Goal: Information Seeking & Learning: Understand process/instructions

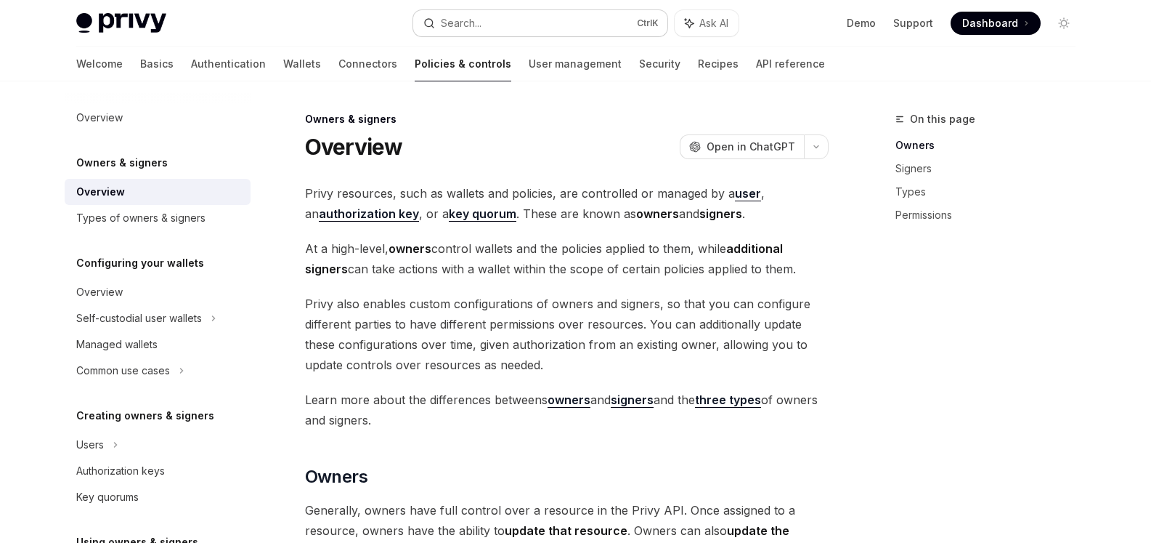
click at [538, 11] on button "Search... Ctrl K" at bounding box center [540, 23] width 254 height 26
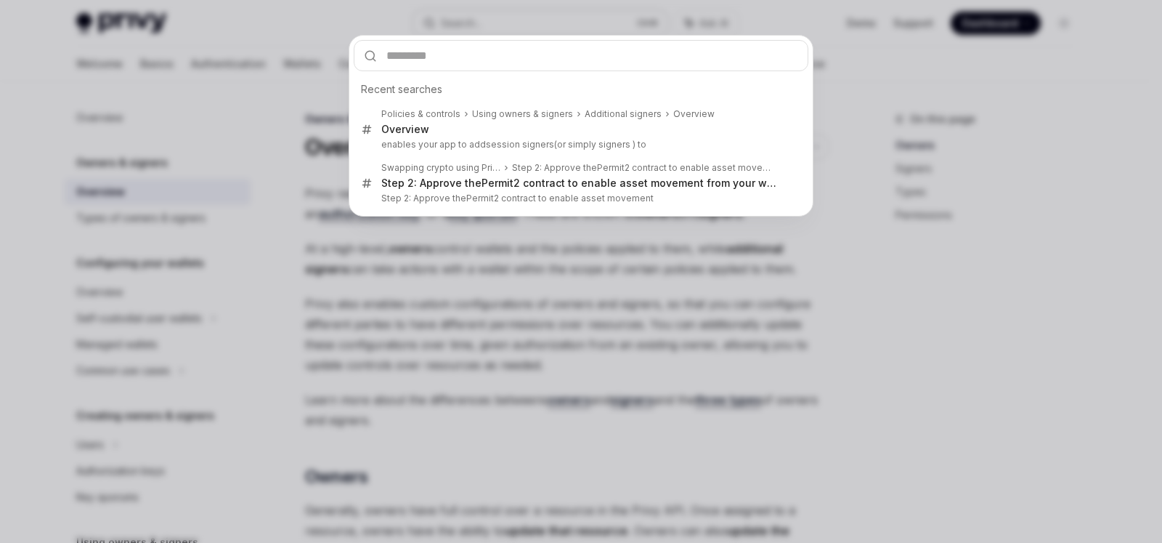
type input "**********"
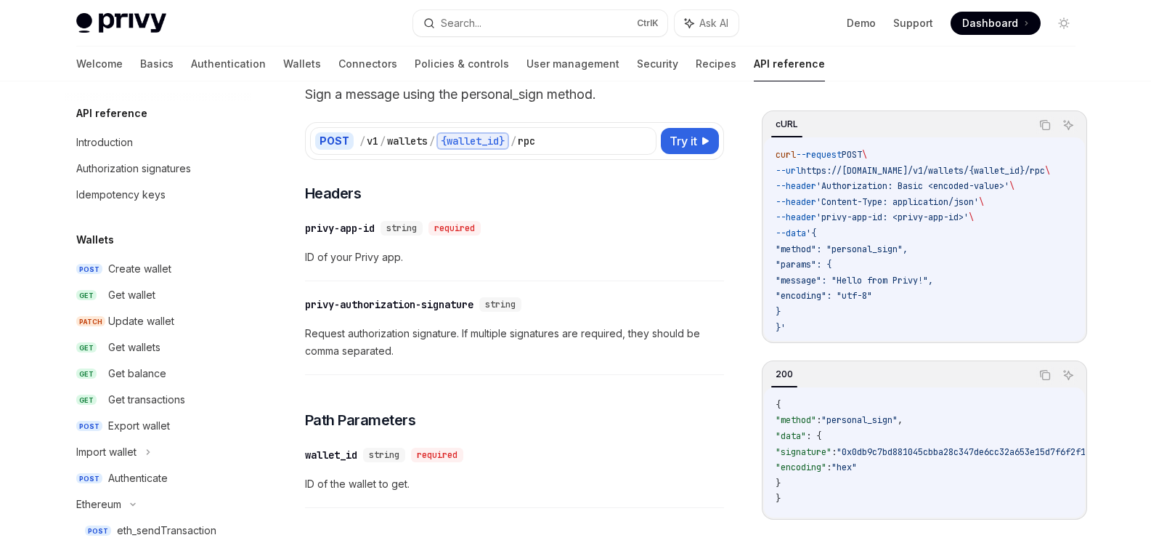
scroll to position [245, 0]
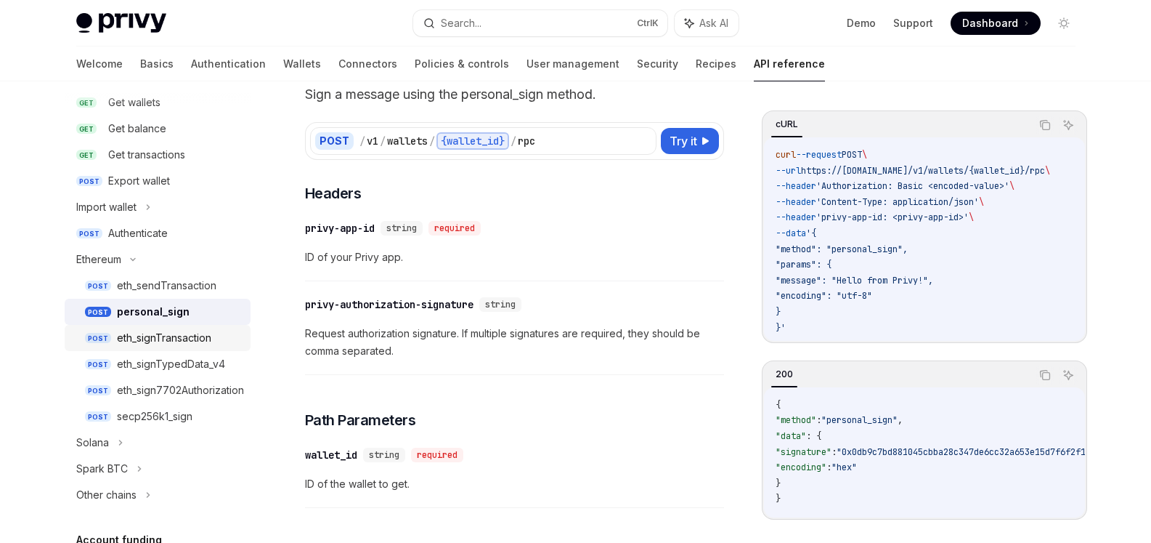
click at [171, 333] on div "eth_signTransaction" at bounding box center [164, 337] width 94 height 17
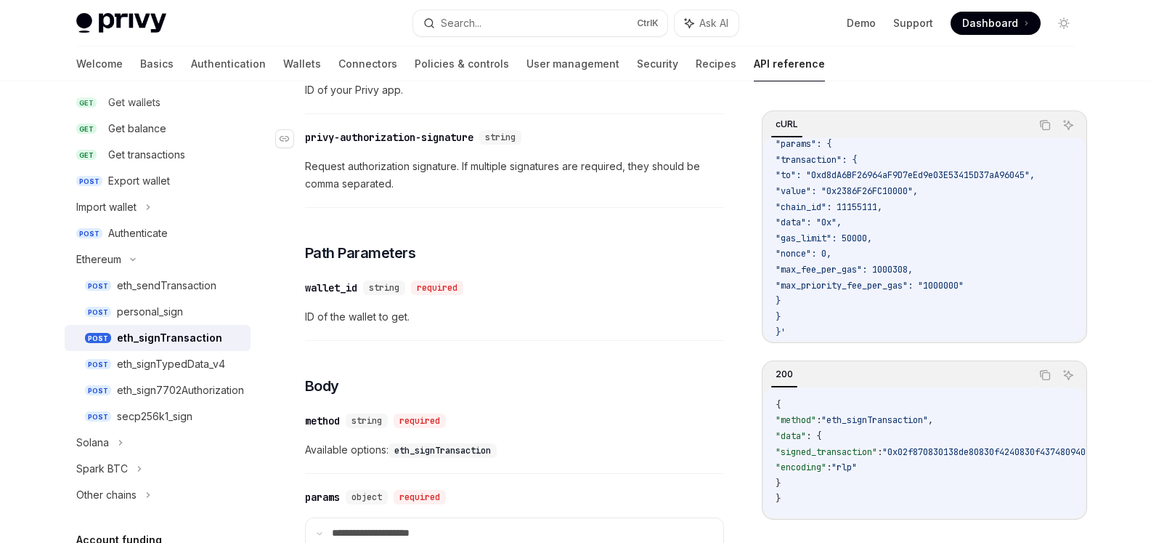
scroll to position [237, 0]
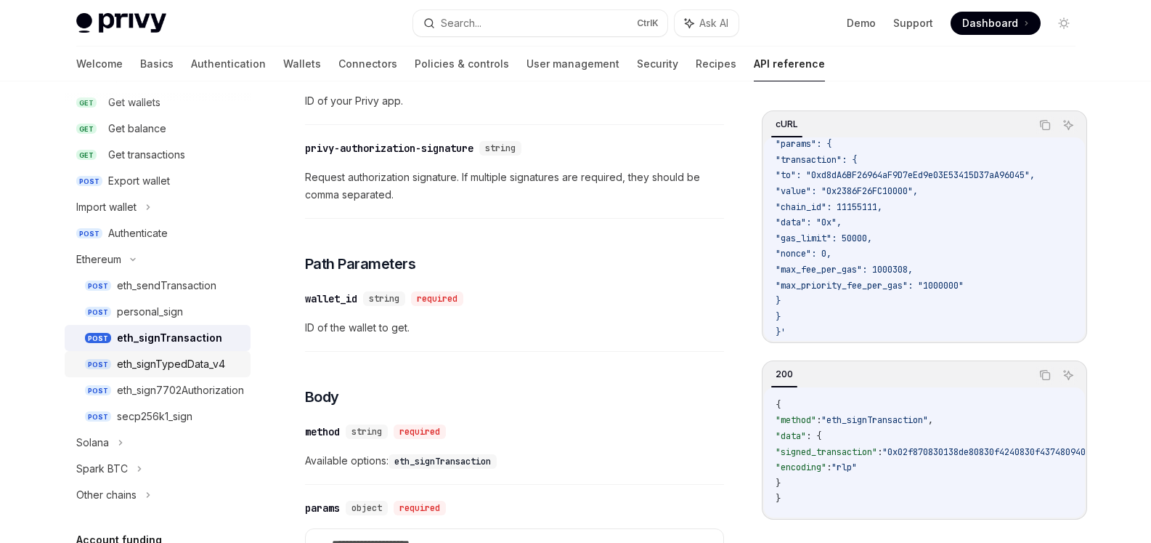
click at [179, 357] on div "eth_signTypedData_v4" at bounding box center [171, 363] width 108 height 17
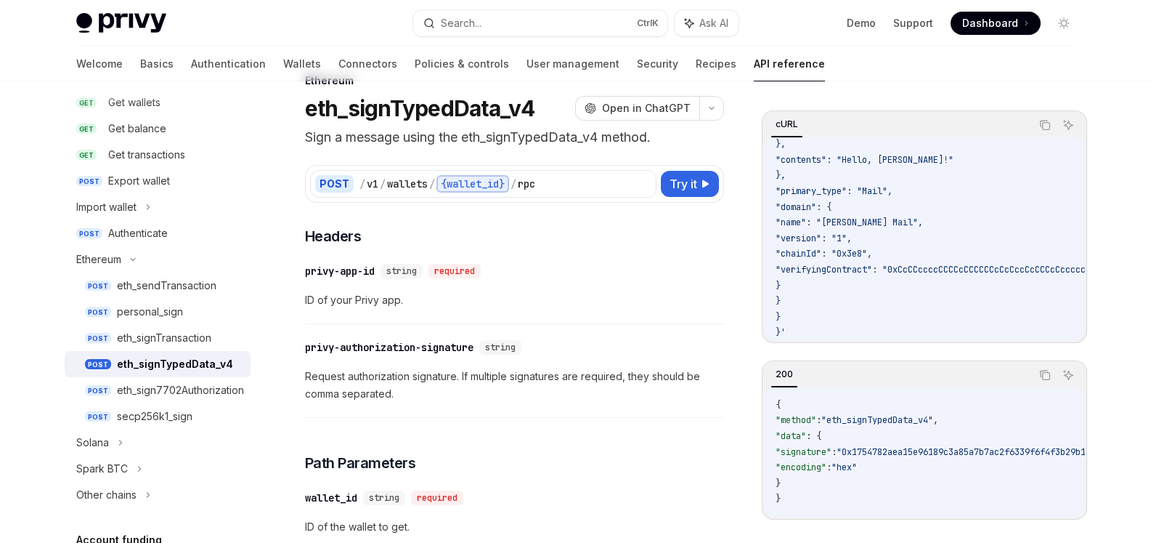
scroll to position [73, 0]
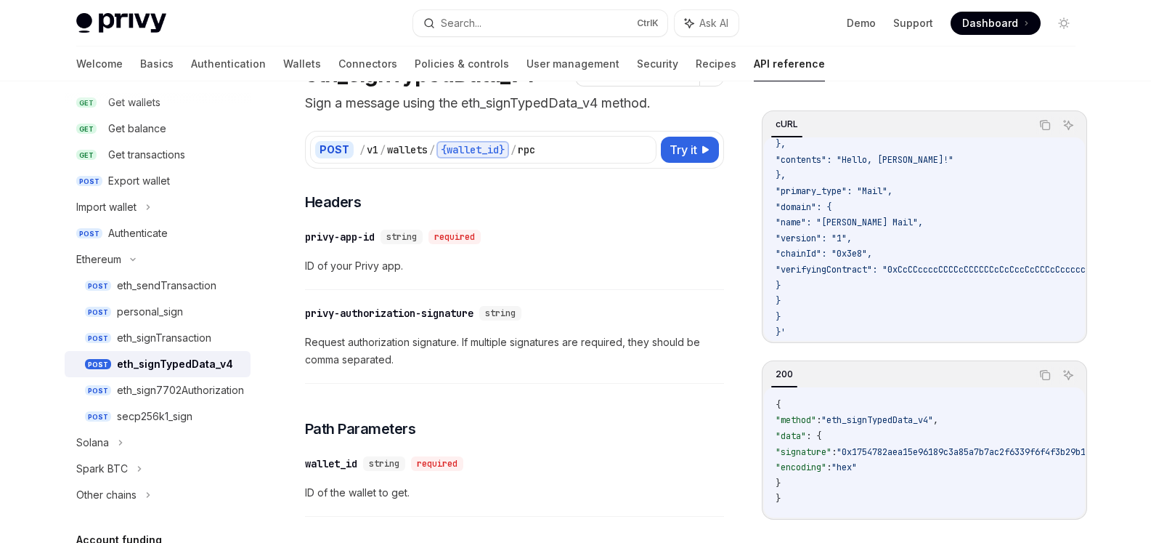
click at [907, 414] on span ""eth_signTypedData_v4"" at bounding box center [877, 420] width 112 height 12
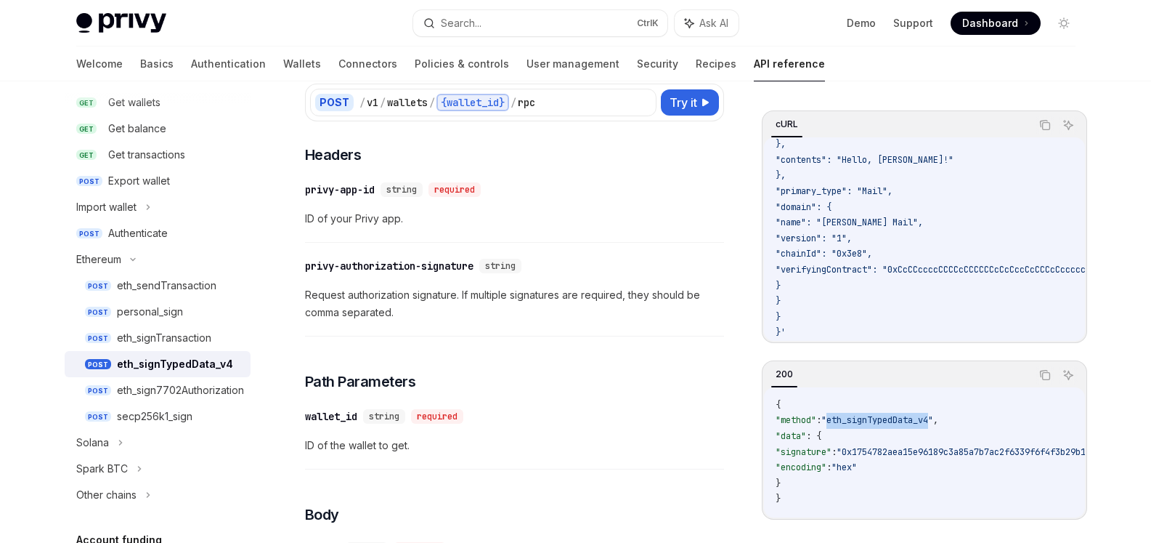
scroll to position [145, 0]
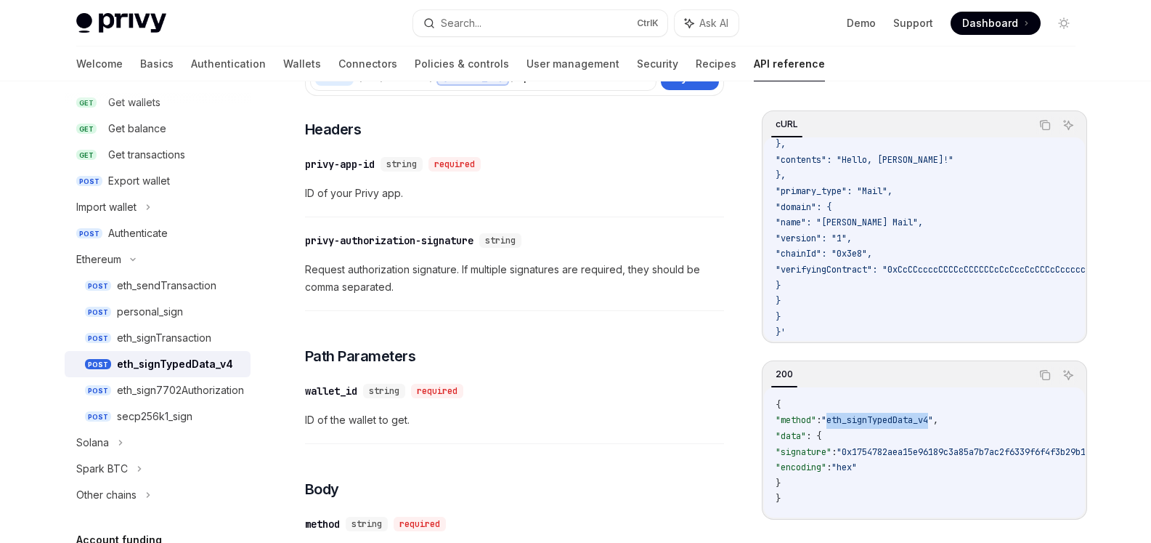
copy span "eth_signTypedData_v4"
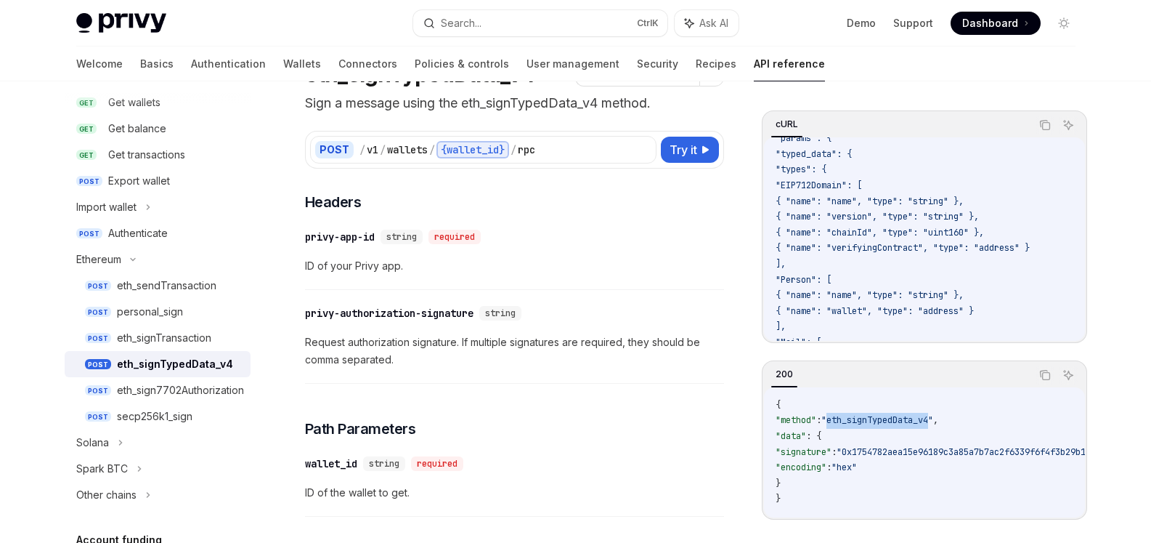
scroll to position [0, 0]
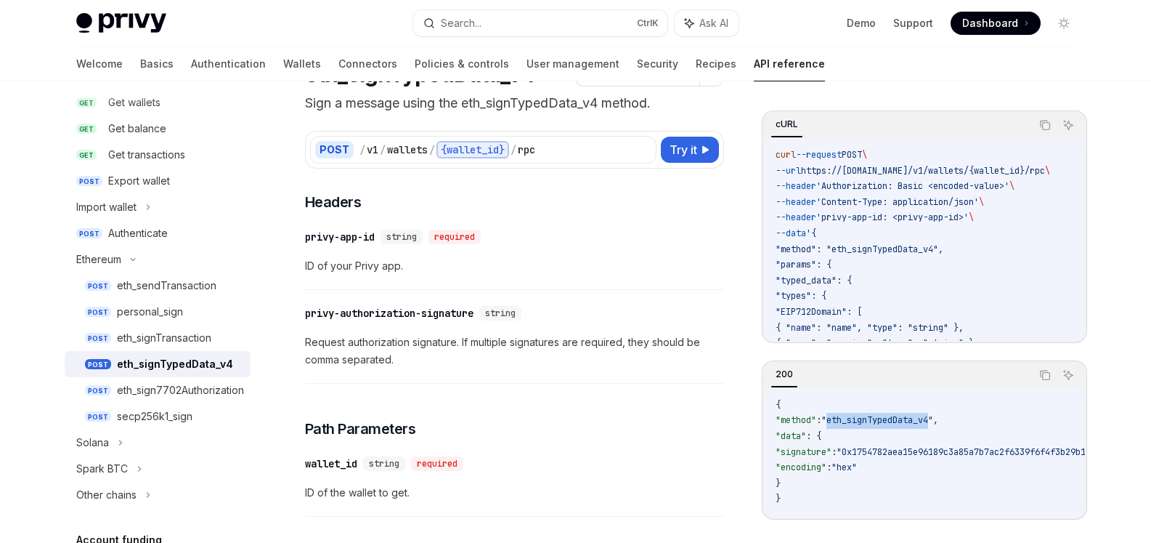
click at [882, 414] on span ""eth_signTypedData_v4"" at bounding box center [877, 420] width 112 height 12
click at [883, 414] on span ""eth_signTypedData_v4"" at bounding box center [877, 420] width 112 height 12
click at [827, 277] on span ""typed_data": {" at bounding box center [814, 281] width 76 height 12
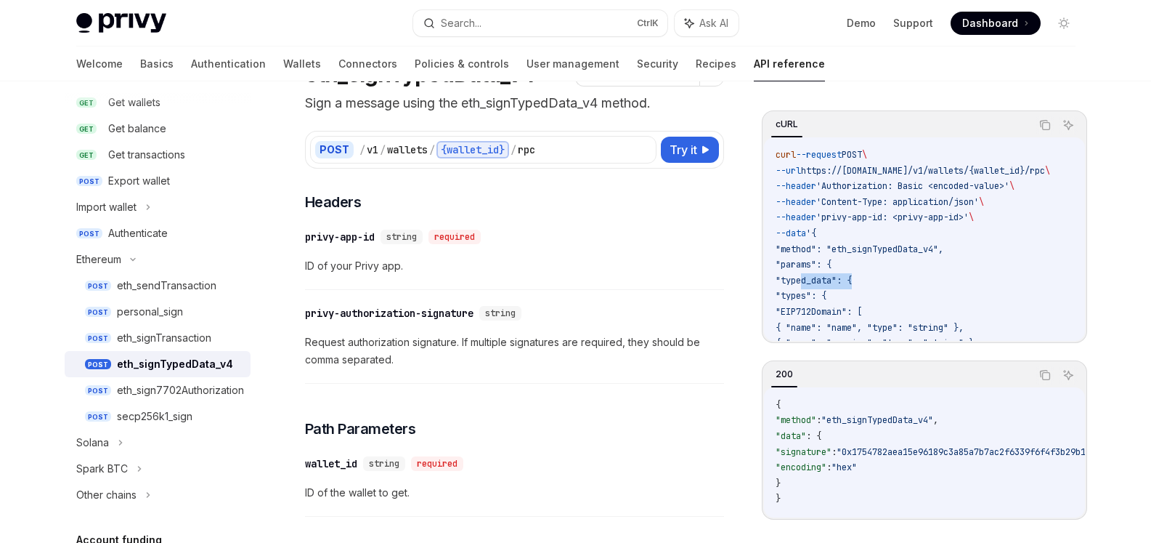
click at [827, 277] on span ""typed_data": {" at bounding box center [814, 281] width 76 height 12
copy span "typed_data"
click at [815, 279] on span ""typed_data": {" at bounding box center [814, 281] width 76 height 12
click at [167, 306] on div "personal_sign" at bounding box center [150, 311] width 66 height 17
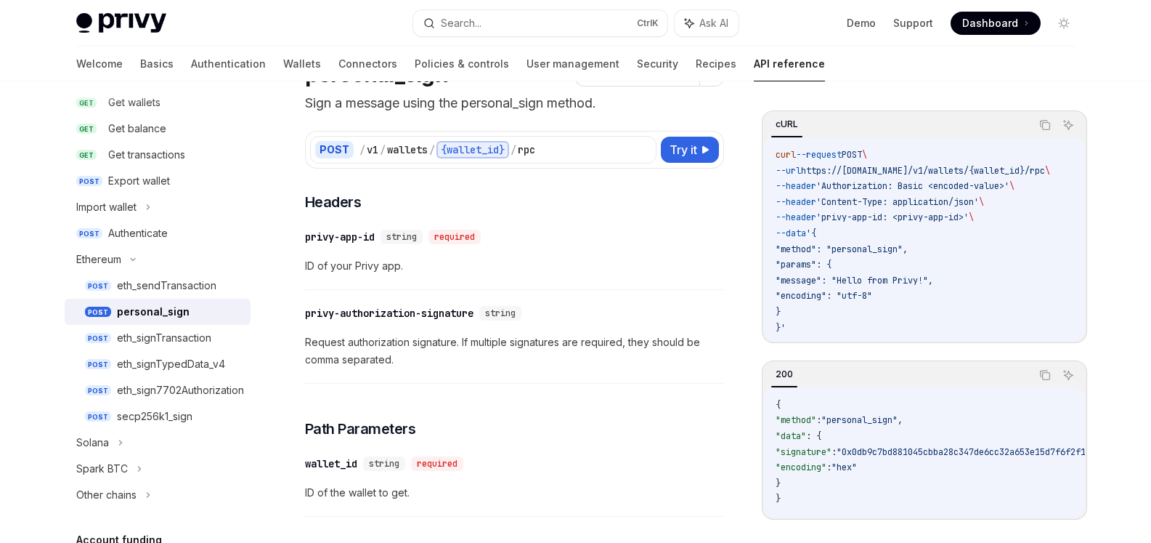
click at [168, 307] on div "personal_sign" at bounding box center [153, 311] width 73 height 17
click at [205, 281] on div "eth_sendTransaction" at bounding box center [167, 285] width 100 height 17
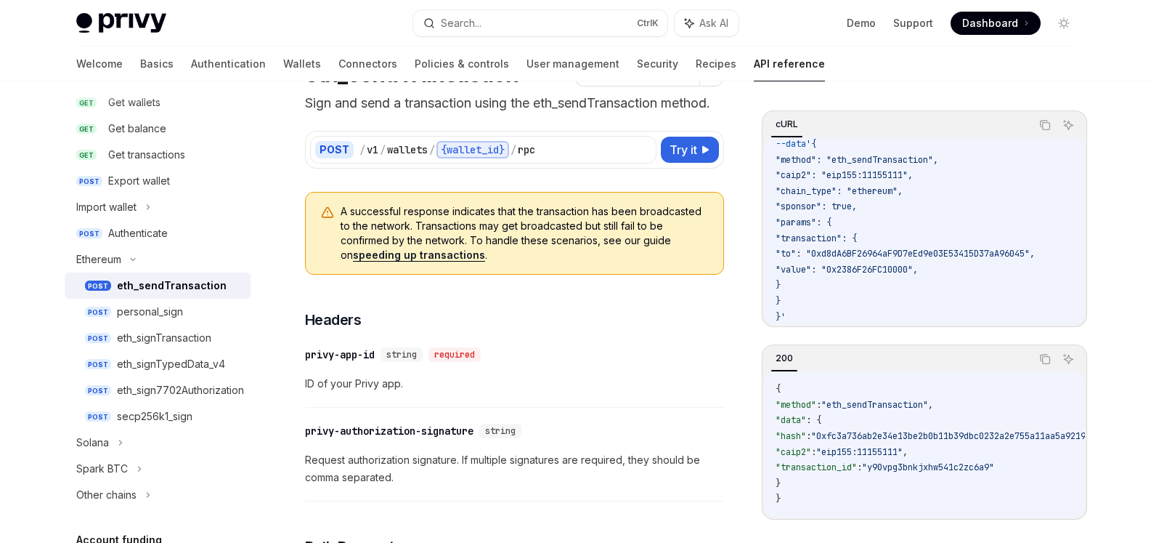
scroll to position [101, 0]
click at [157, 337] on div "eth_signTransaction" at bounding box center [164, 337] width 94 height 17
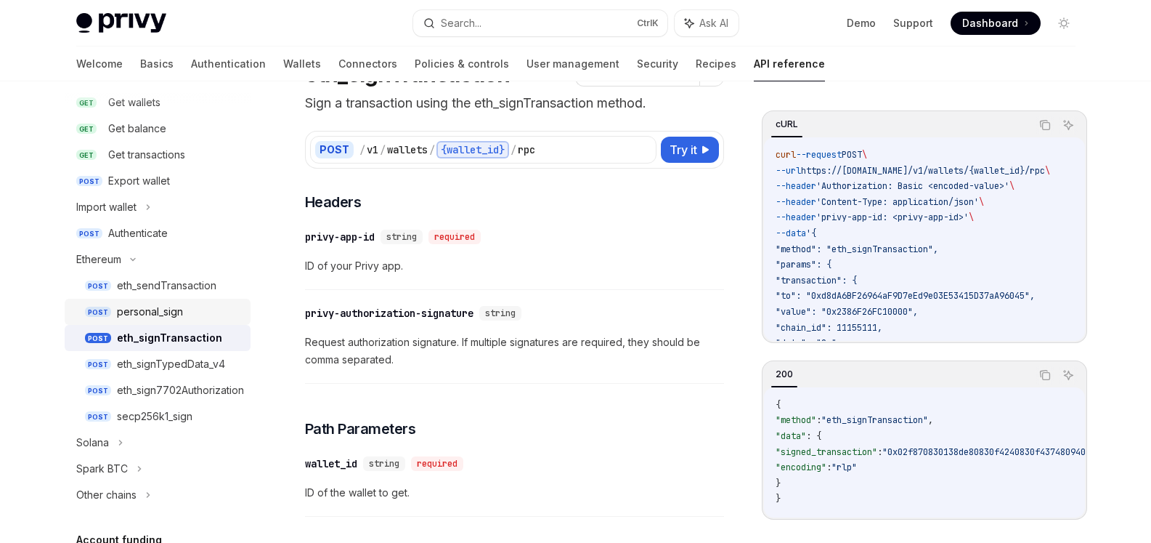
click at [155, 317] on div "personal_sign" at bounding box center [150, 311] width 66 height 17
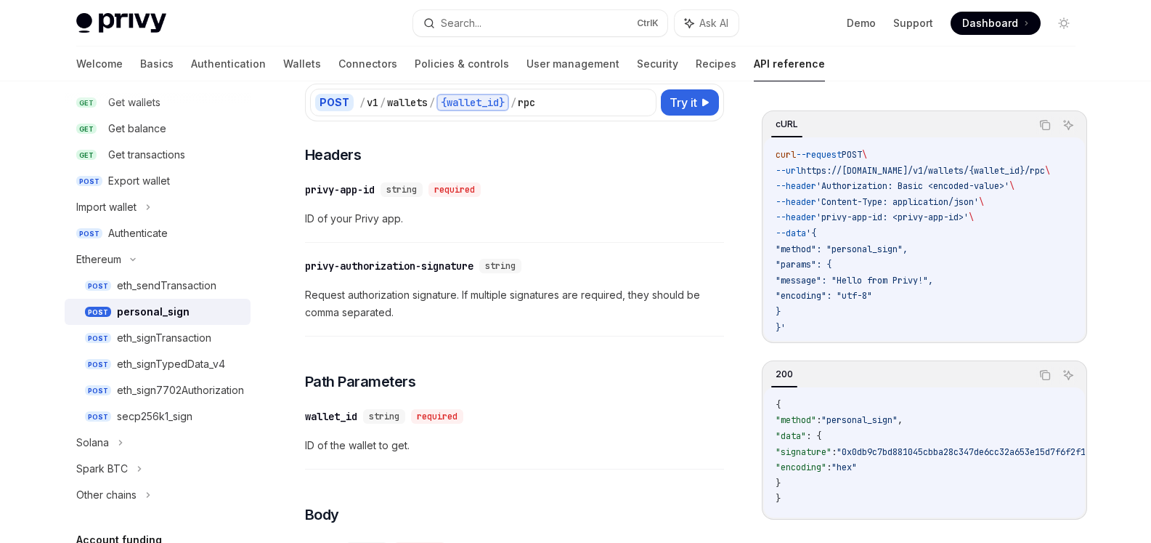
scroll to position [145, 0]
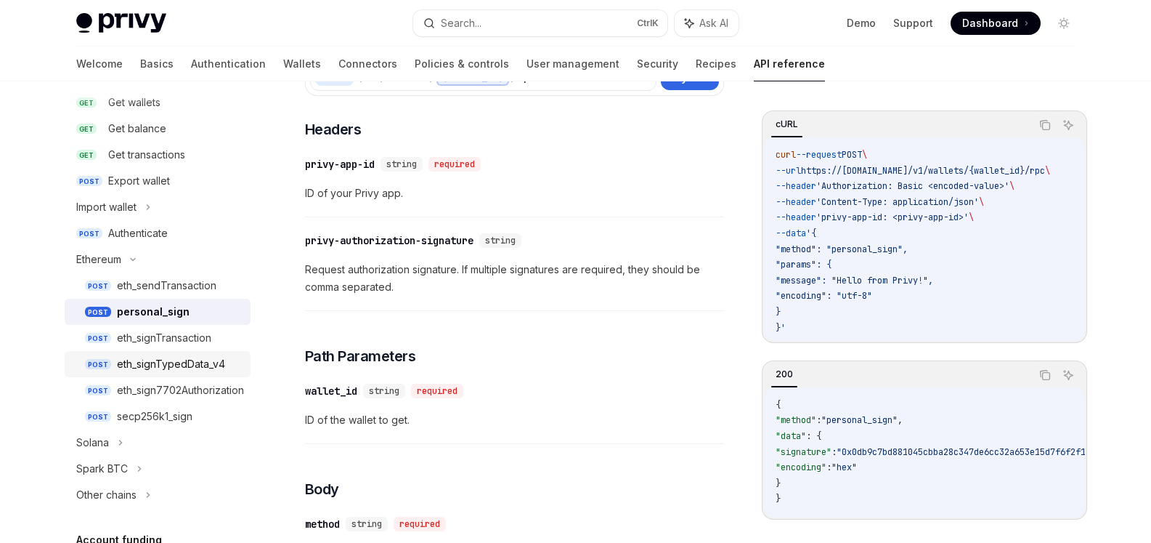
click at [155, 357] on div "eth_signTypedData_v4" at bounding box center [171, 363] width 108 height 17
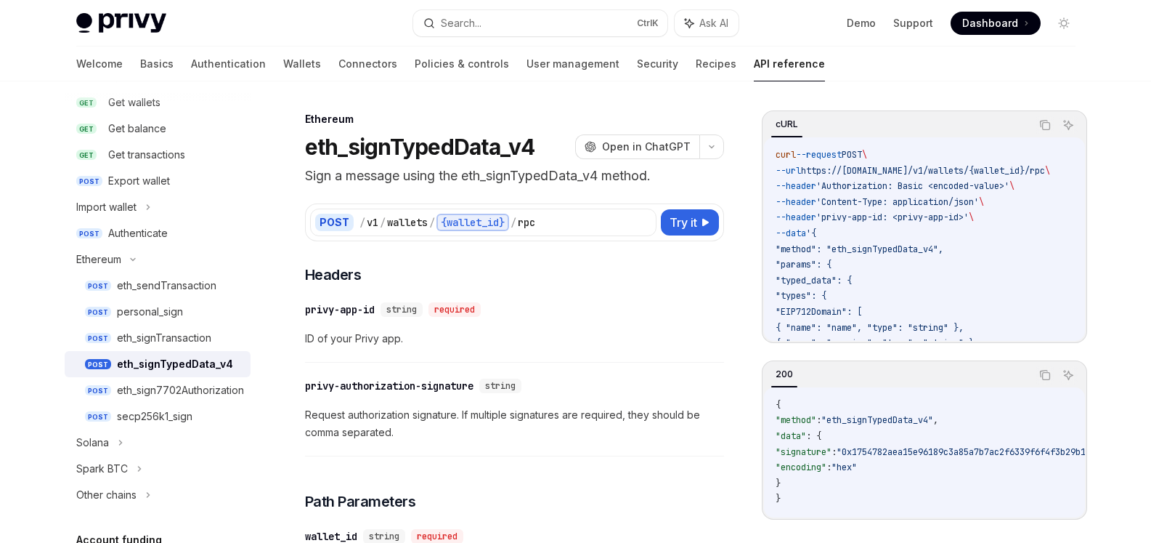
click at [825, 277] on span ""typed_data": {" at bounding box center [814, 281] width 76 height 12
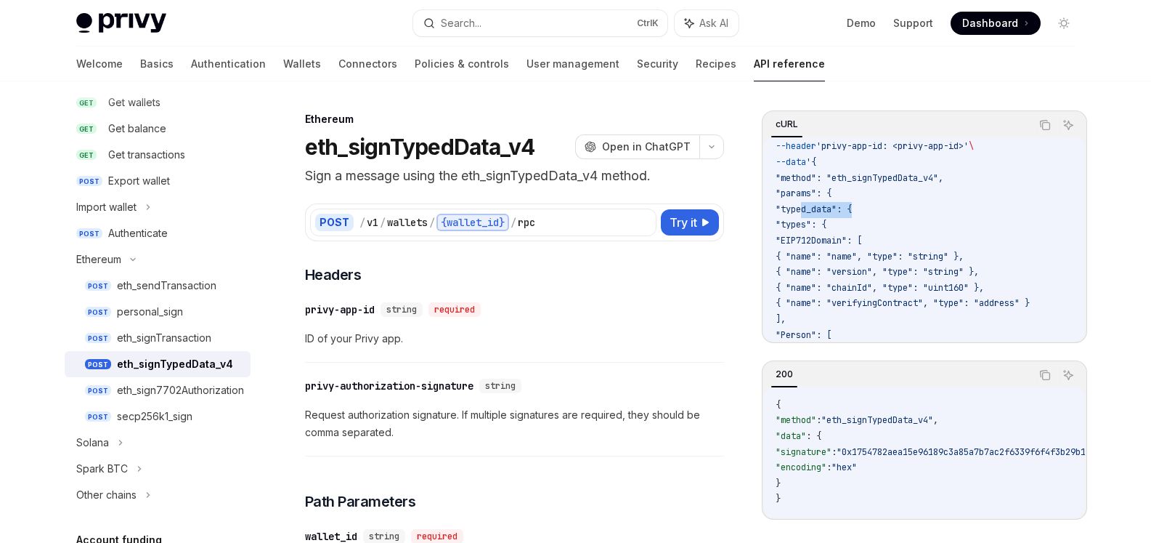
scroll to position [47, 0]
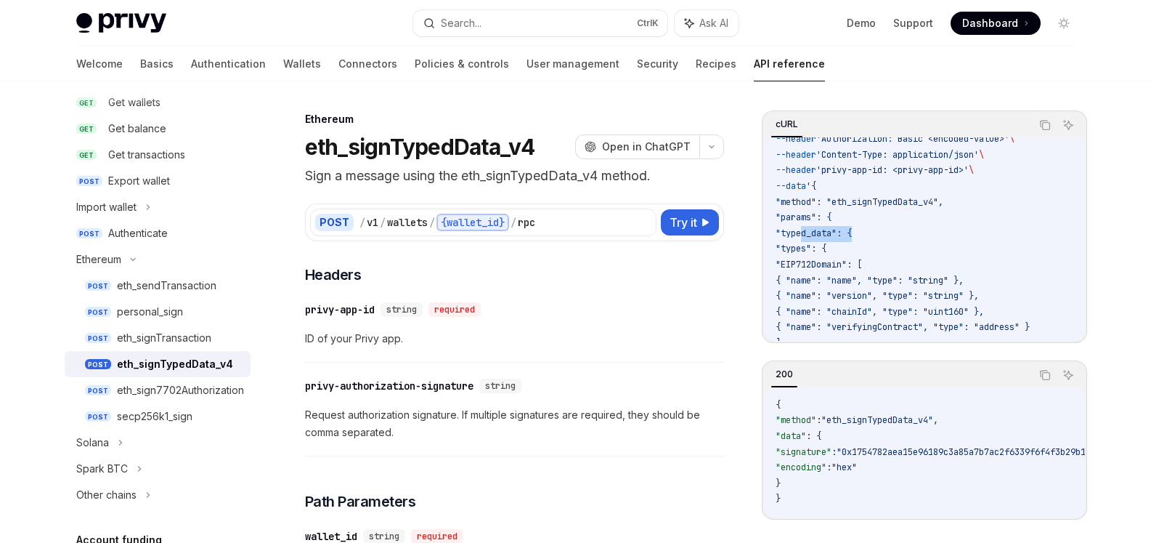
click at [814, 228] on span ""typed_data": {" at bounding box center [814, 233] width 76 height 12
click at [823, 231] on span ""typed_data": {" at bounding box center [814, 233] width 76 height 12
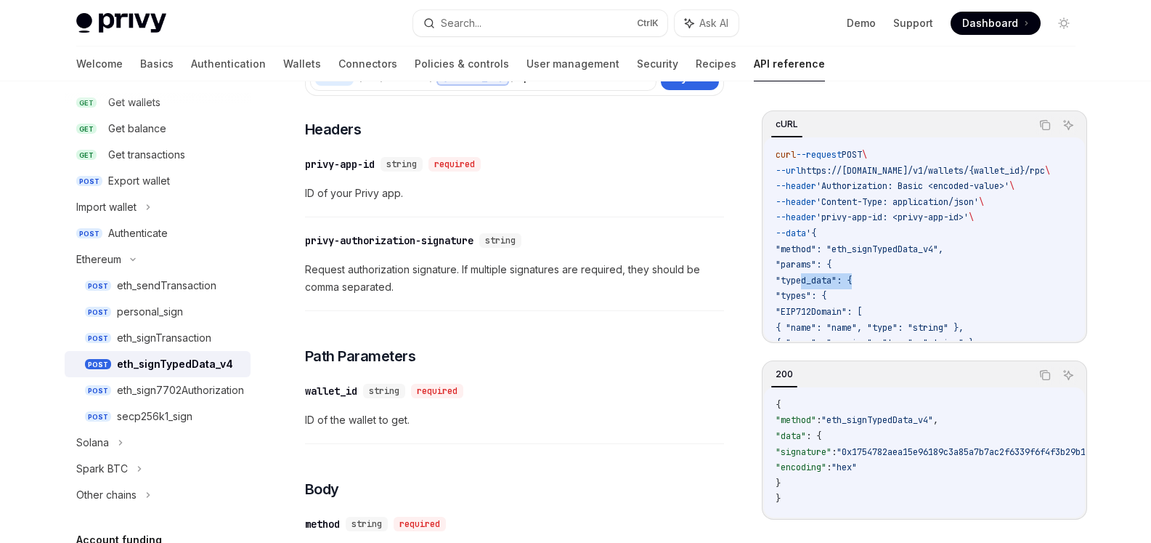
scroll to position [218, 0]
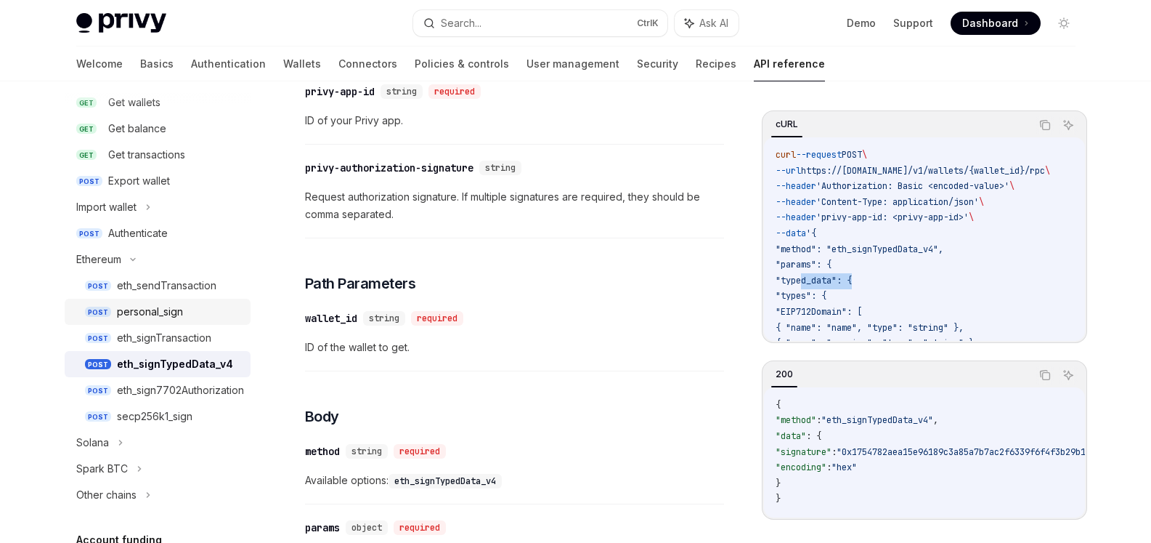
click at [170, 312] on div "personal_sign" at bounding box center [150, 311] width 66 height 17
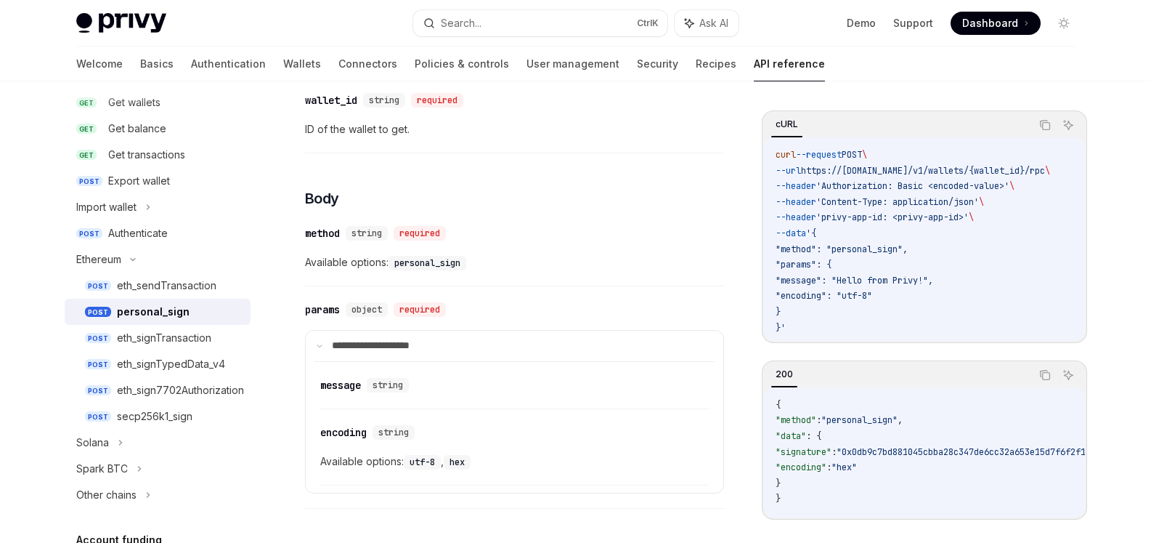
scroll to position [508, 0]
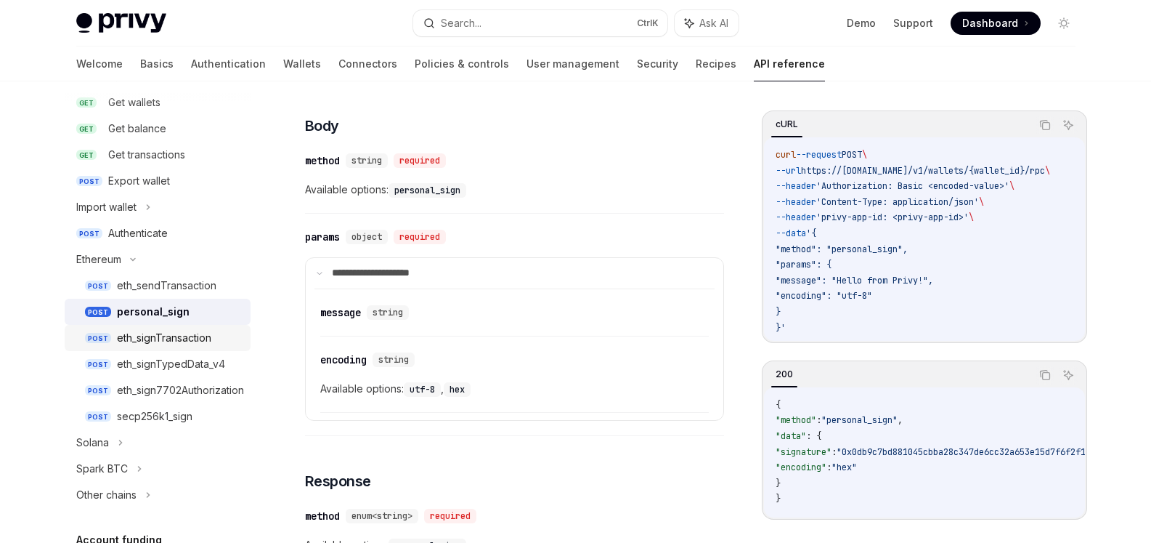
click at [162, 343] on div "eth_signTransaction" at bounding box center [164, 337] width 94 height 17
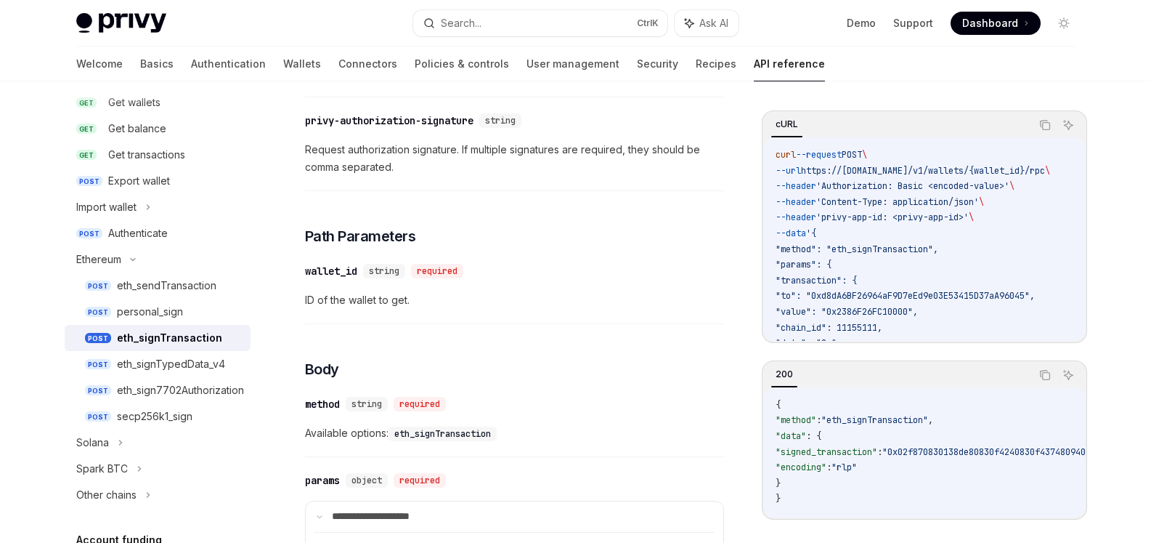
scroll to position [291, 0]
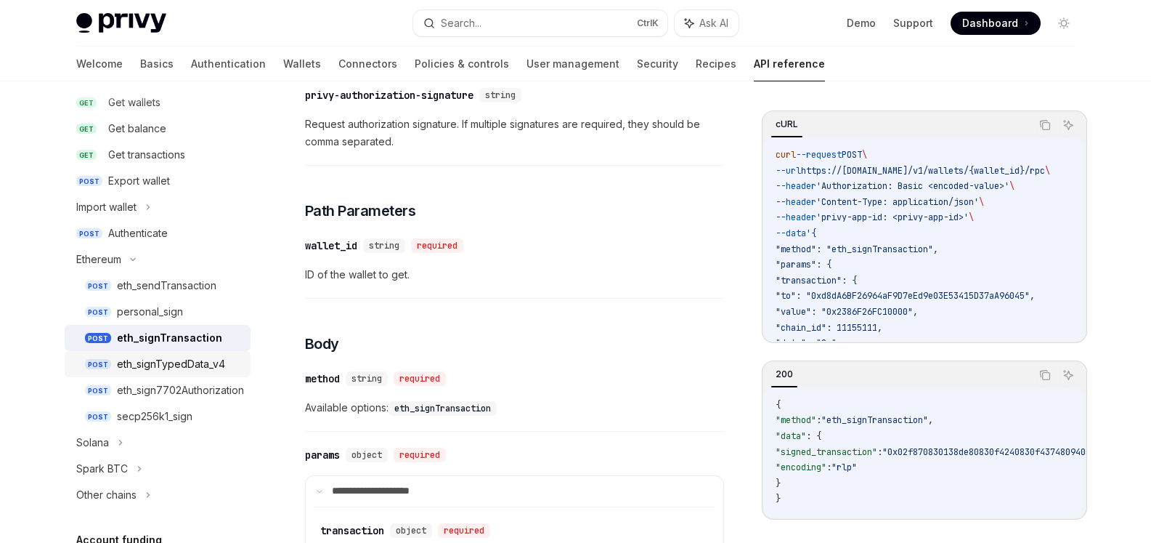
click at [151, 363] on div "eth_signTypedData_v4" at bounding box center [171, 363] width 108 height 17
click at [174, 363] on div "eth_signTypedData_v4" at bounding box center [171, 363] width 108 height 17
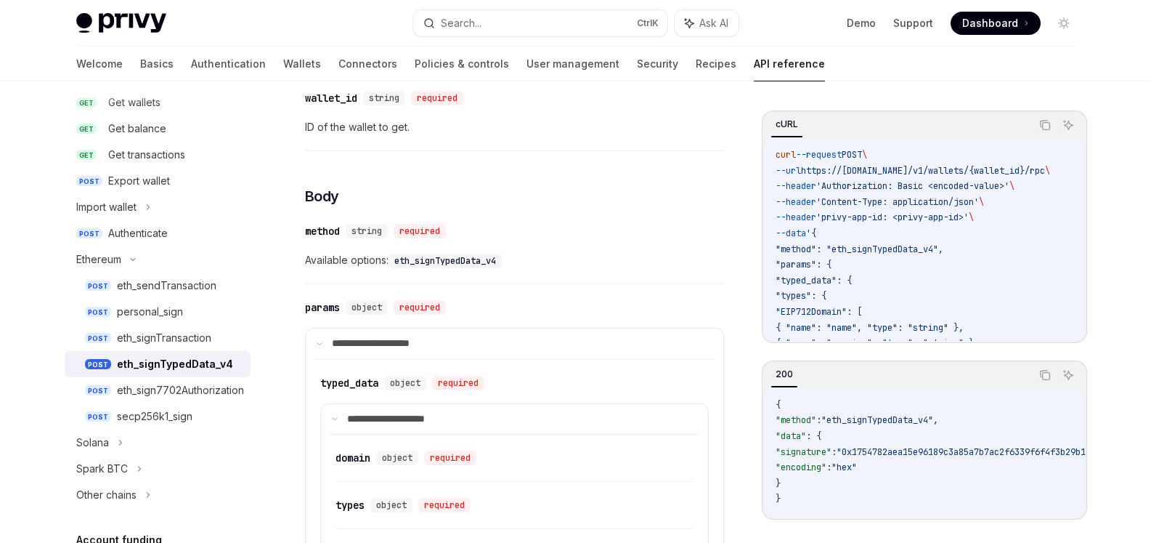
type textarea "*"
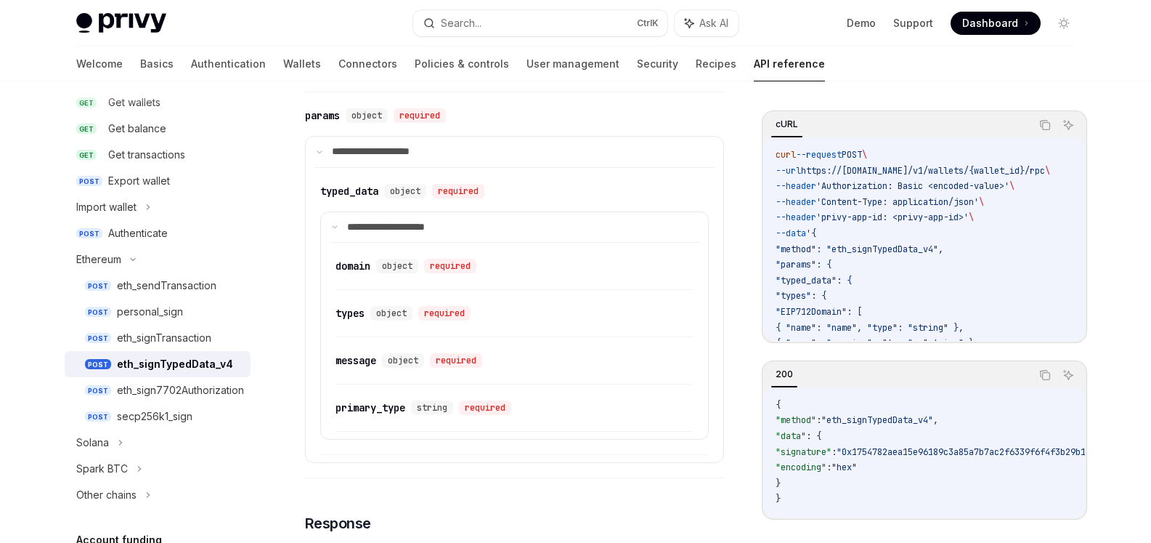
scroll to position [656, 0]
